Goal: Find specific page/section: Find specific page/section

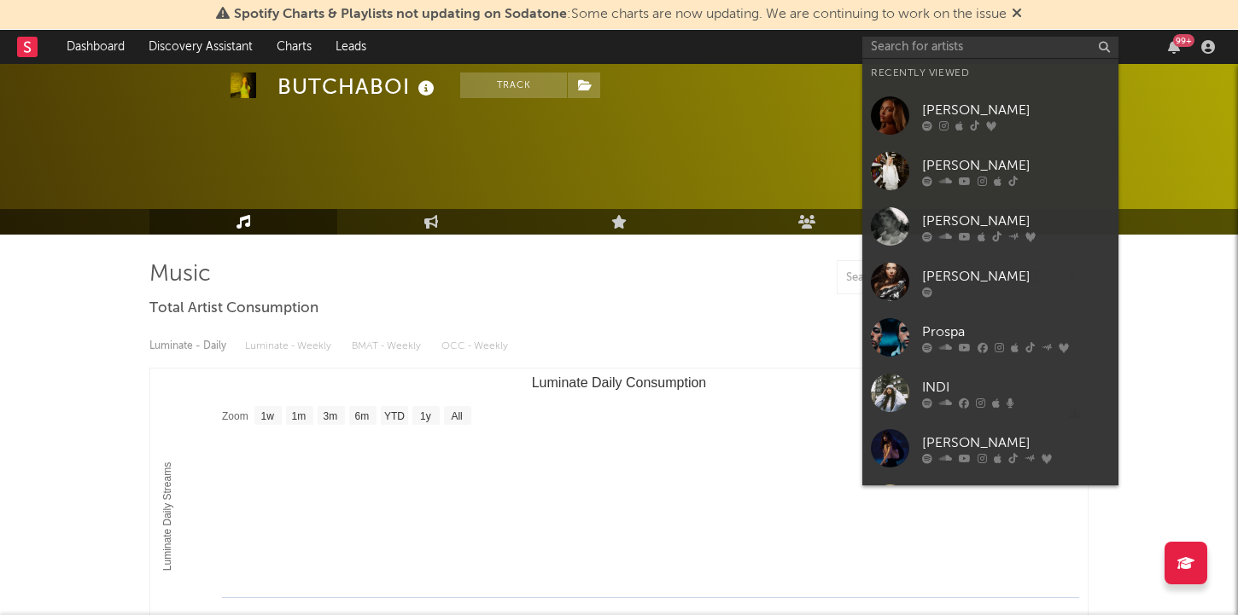
select select "1w"
click at [919, 52] on input "text" at bounding box center [990, 47] width 256 height 21
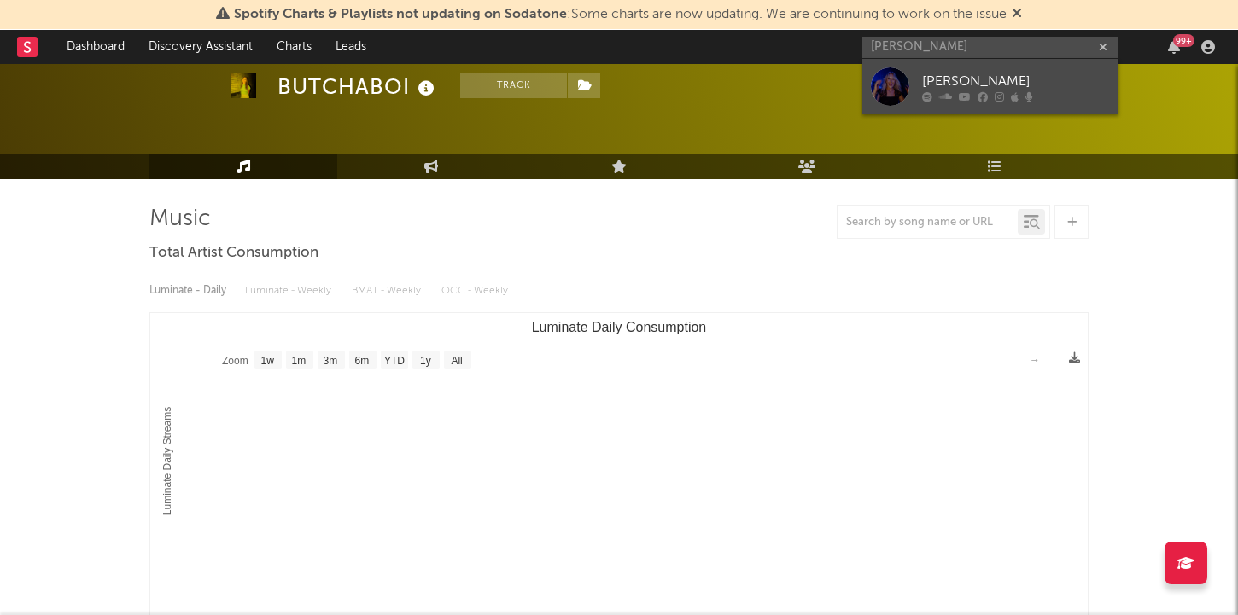
type input "[PERSON_NAME]"
click at [997, 76] on div "[PERSON_NAME]" at bounding box center [1016, 81] width 188 height 20
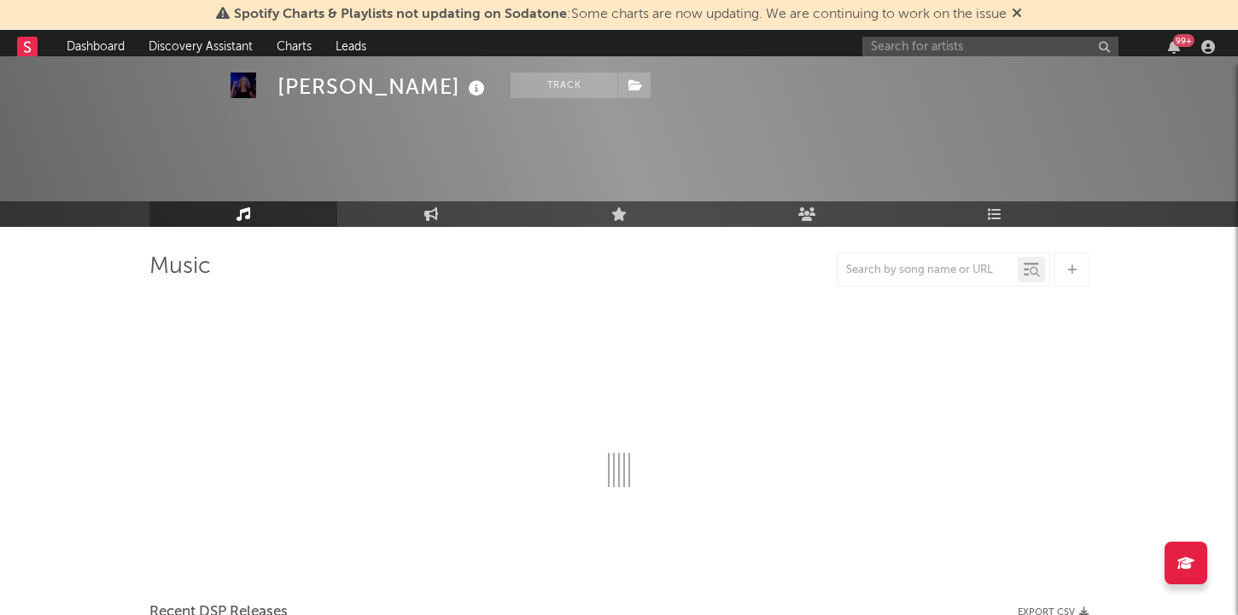
scroll to position [55, 0]
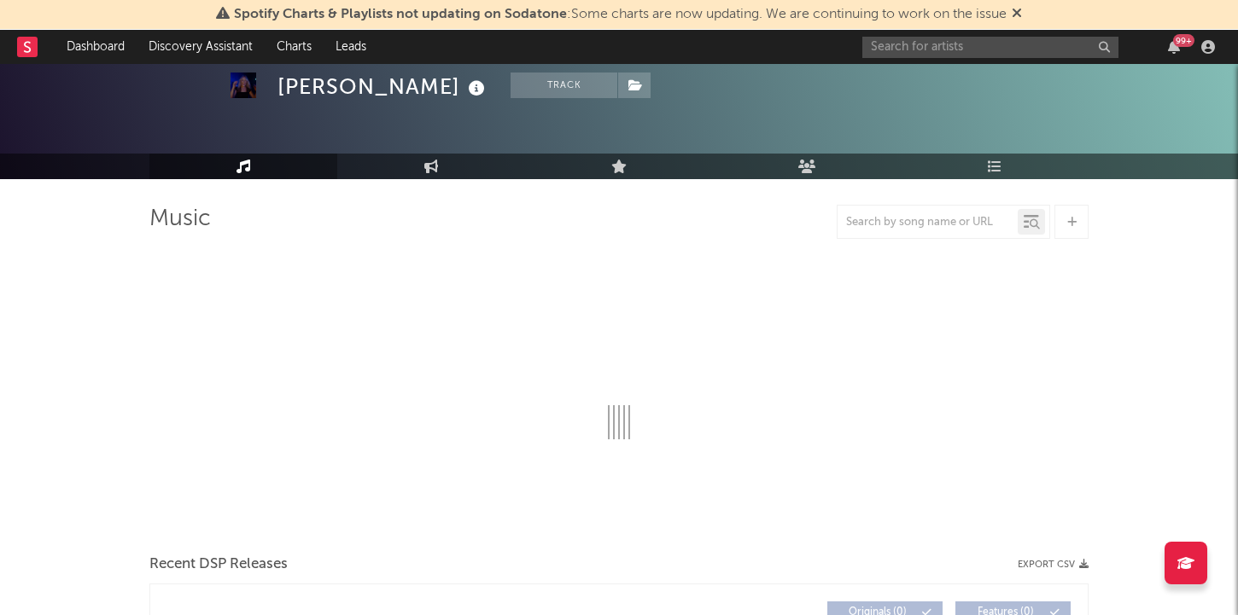
select select "6m"
